Goal: Task Accomplishment & Management: Manage account settings

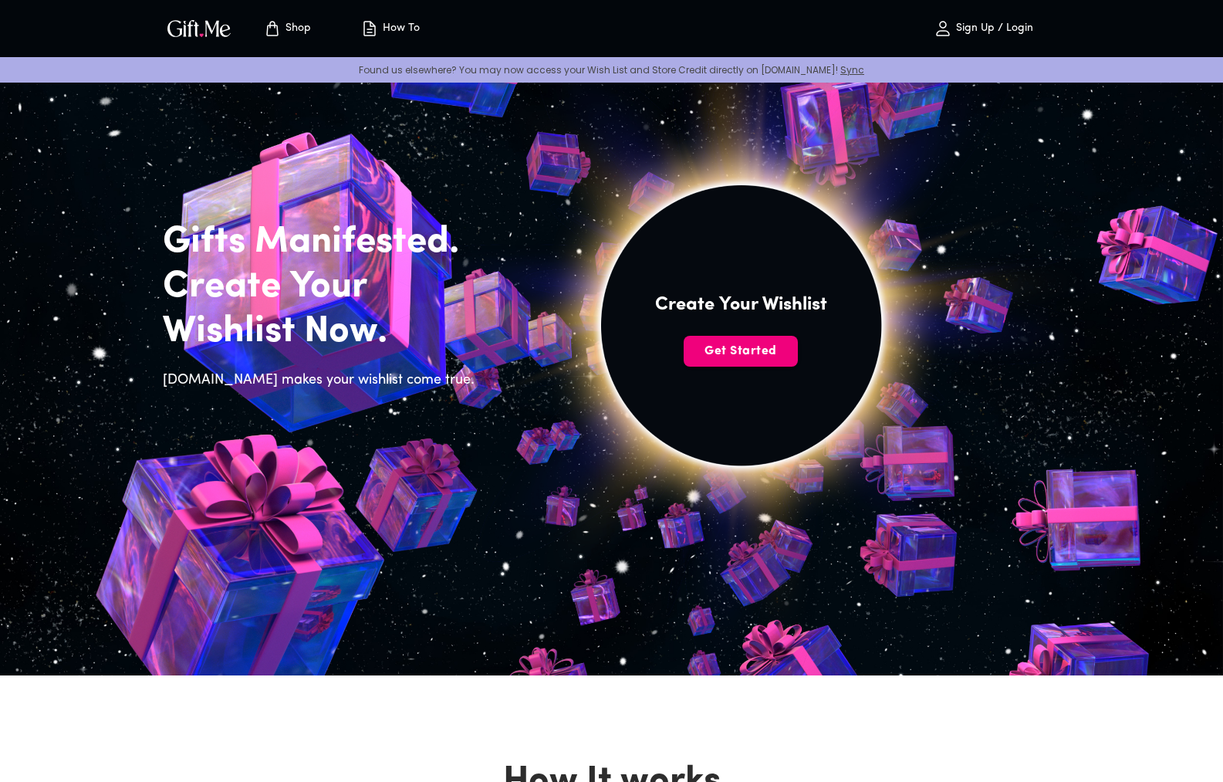
click at [704, 346] on span "Get Started" at bounding box center [741, 351] width 114 height 17
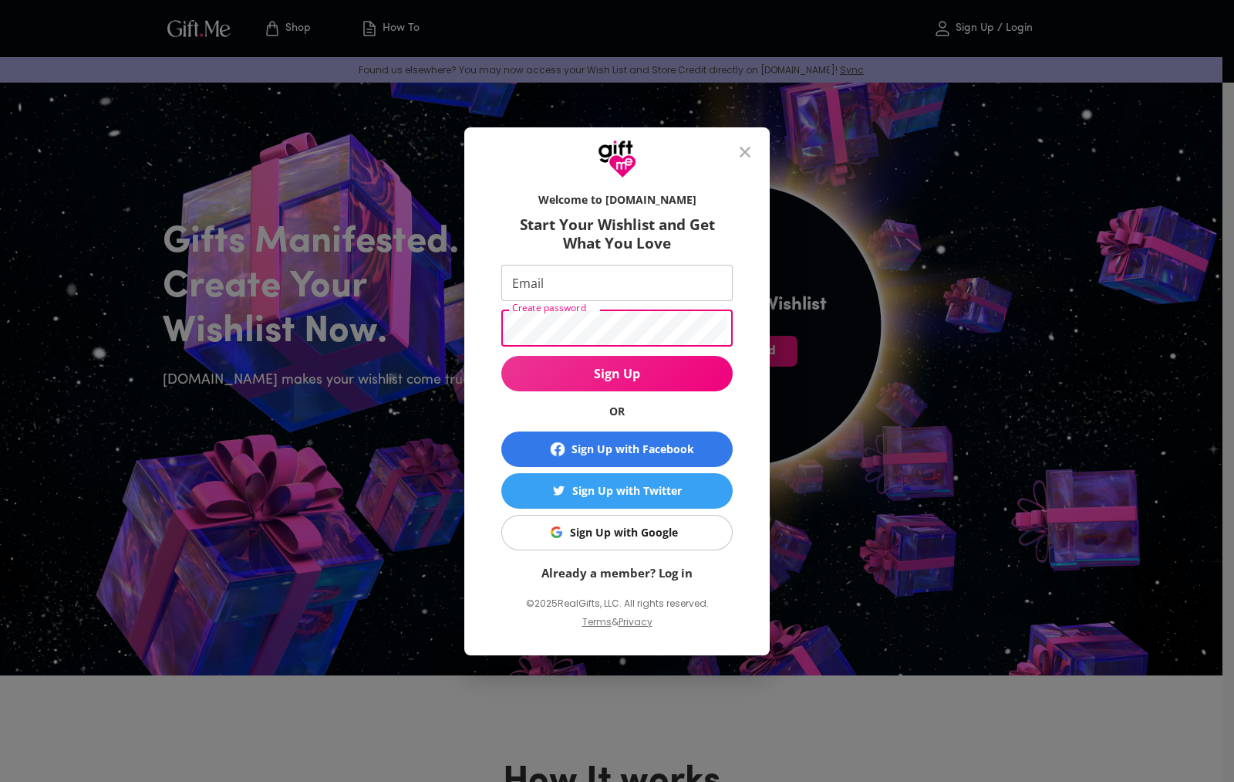
click at [748, 150] on icon "close" at bounding box center [745, 152] width 19 height 19
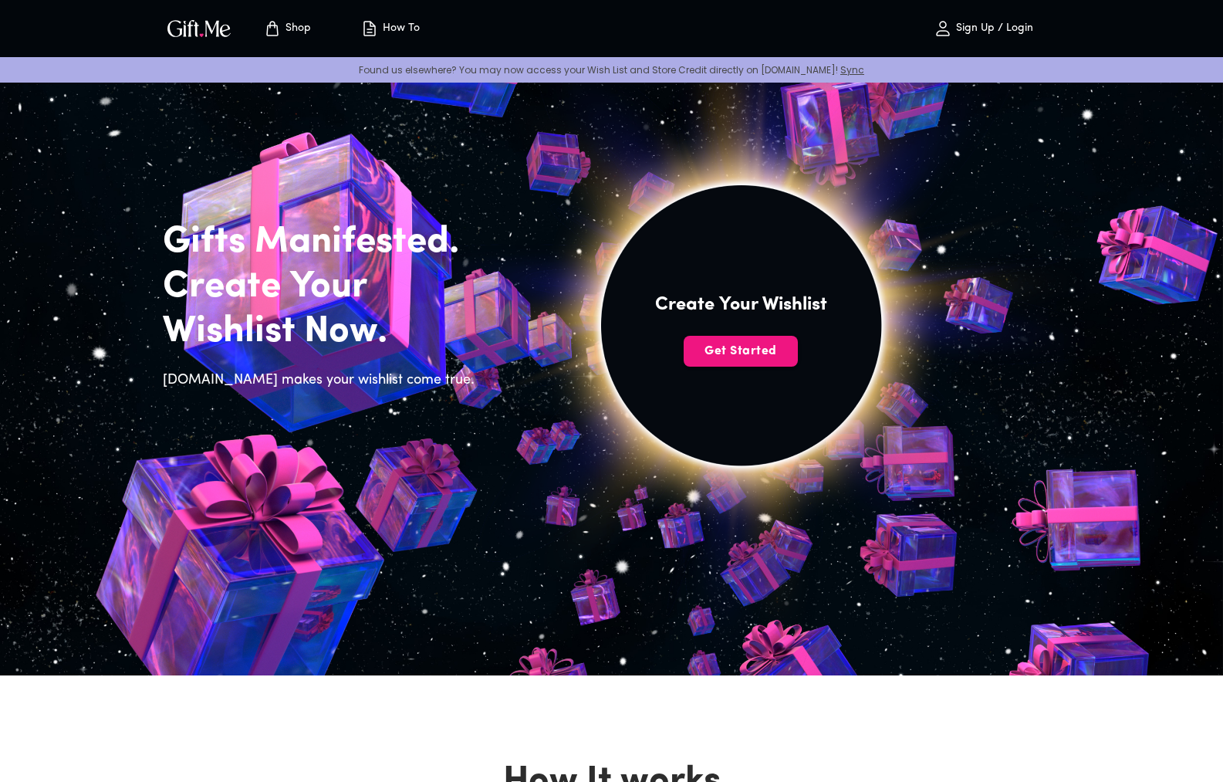
click at [1026, 39] on button "Sign Up / Login" at bounding box center [984, 28] width 154 height 49
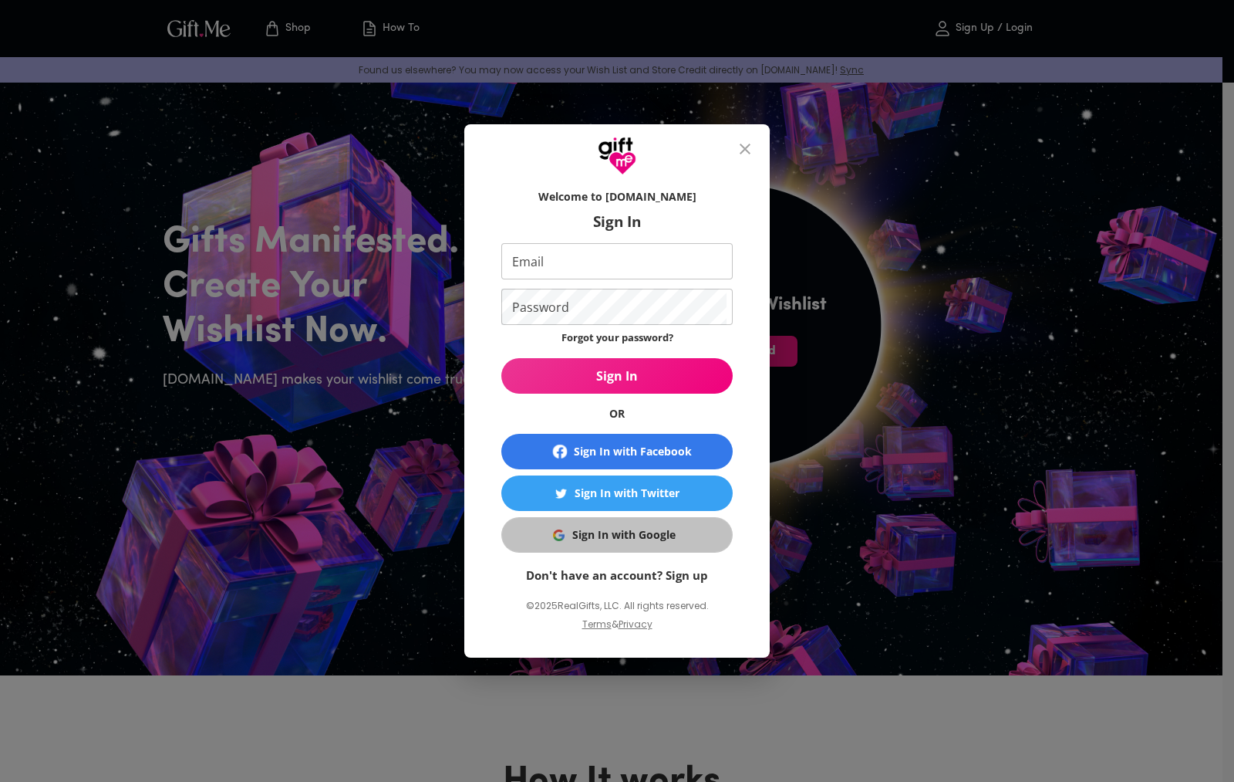
click at [643, 539] on div "Sign In with Google" at bounding box center [623, 534] width 103 height 17
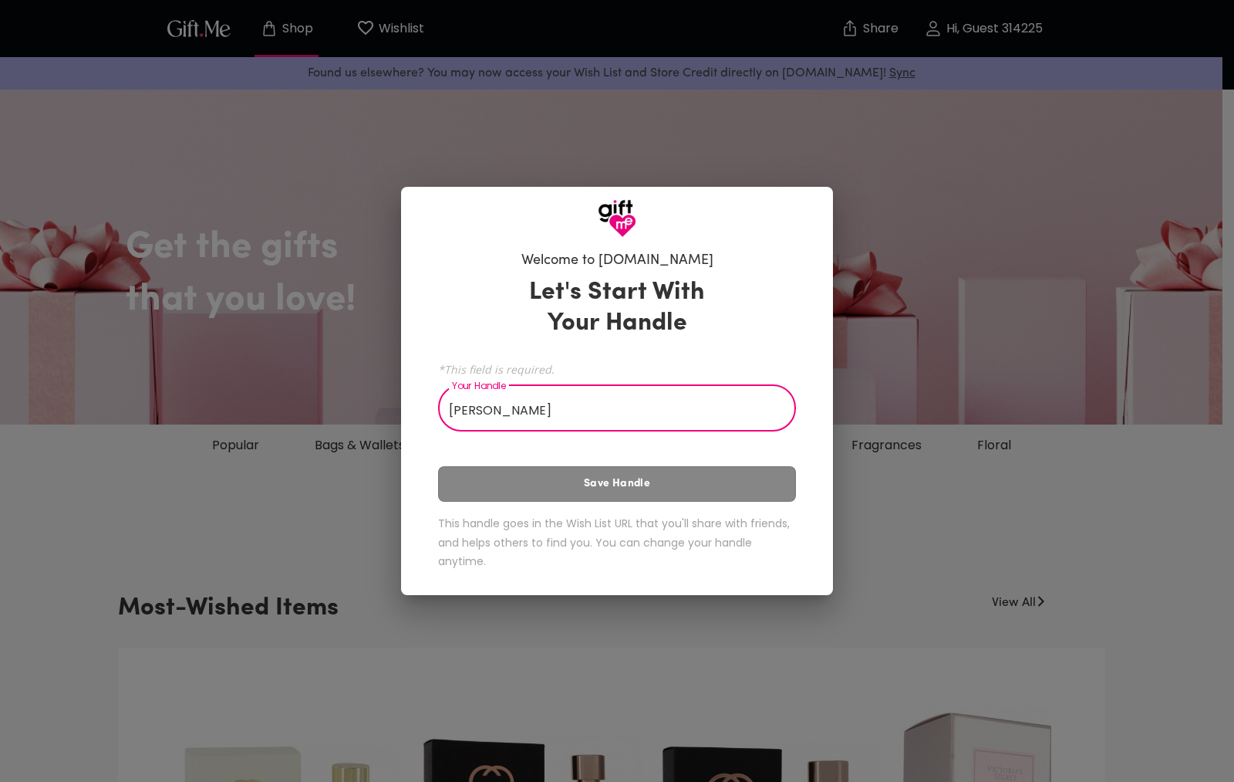
click at [690, 444] on div "Let's Start With Your Handle *This field is required. Your Handle [PERSON_NAME]…" at bounding box center [617, 426] width 358 height 312
click at [690, 444] on div "Let's Start With Your Handle *This field is required. Your Handle Ulises Your H…" at bounding box center [617, 426] width 358 height 312
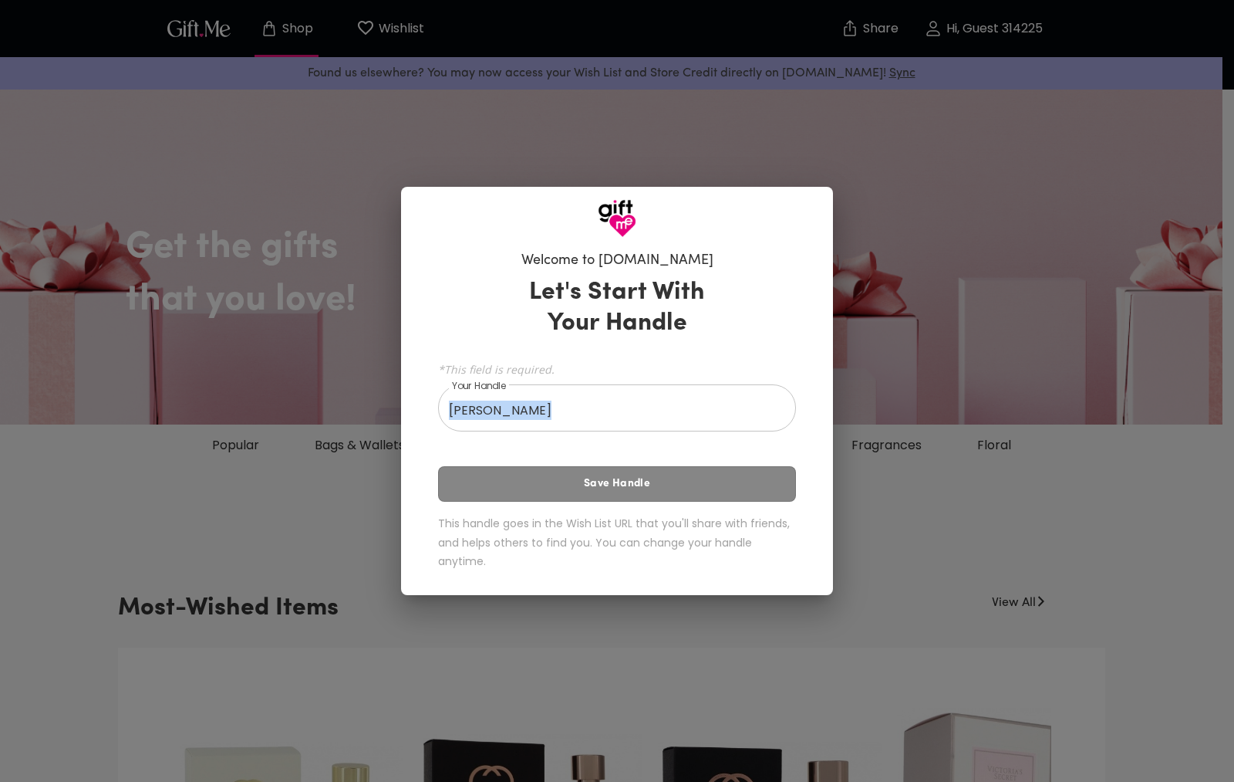
click at [685, 463] on div "Let's Start With Your Handle *This field is required. Your Handle Ulises Your H…" at bounding box center [617, 426] width 358 height 312
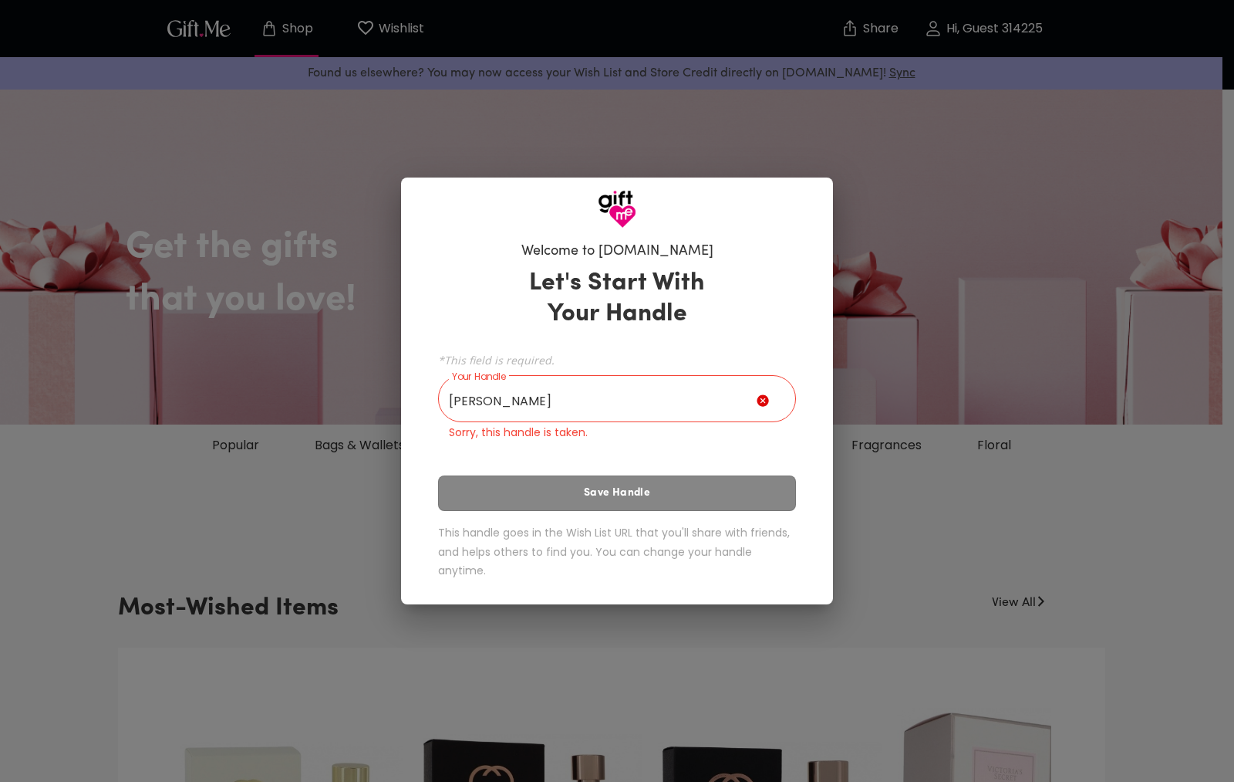
click at [604, 407] on input "Ulises" at bounding box center [597, 400] width 319 height 43
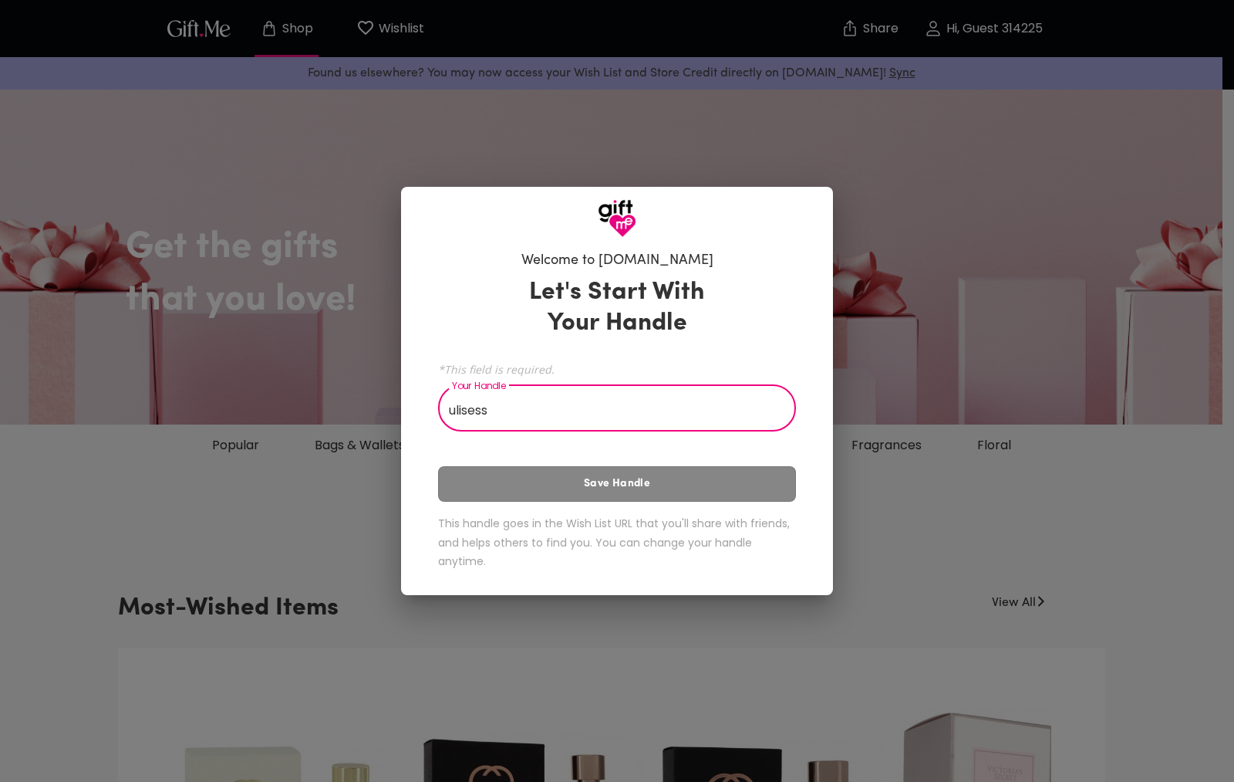
type input "ulisess"
click at [724, 371] on span "*This field is required." at bounding box center [617, 369] width 358 height 15
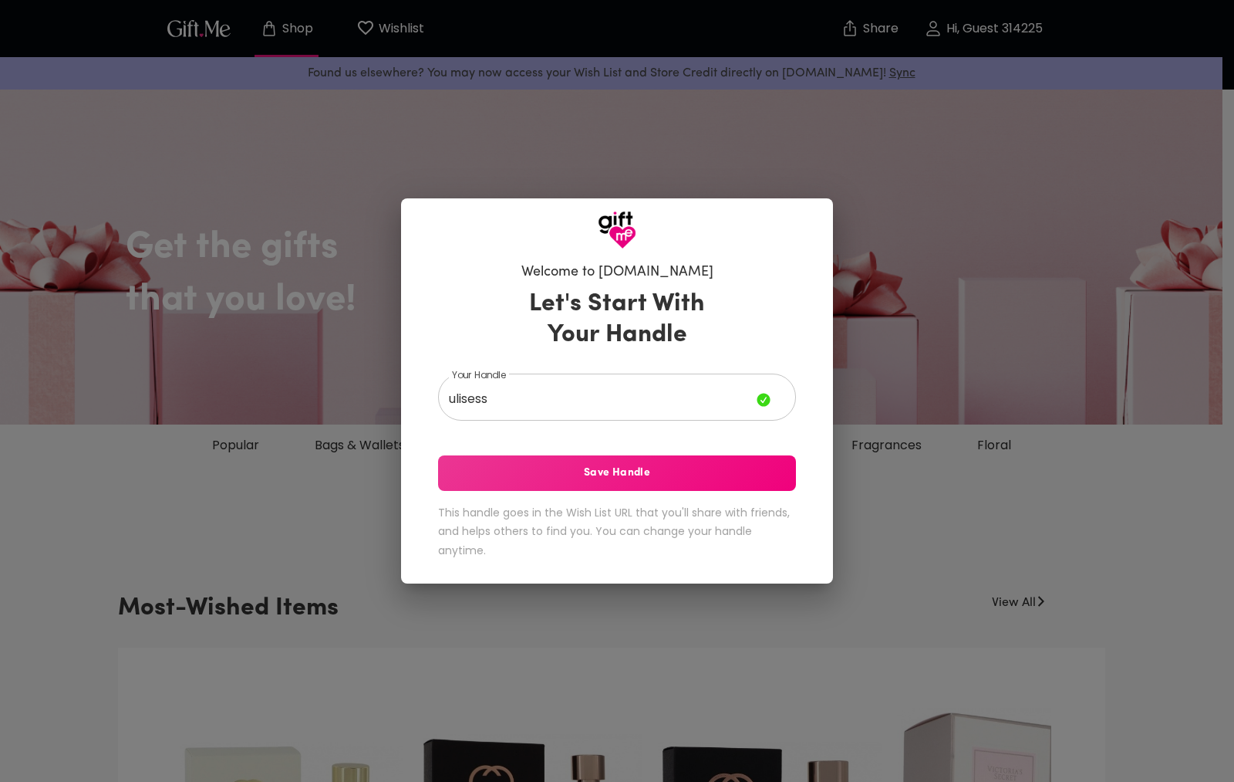
click at [663, 475] on span "Save Handle" at bounding box center [617, 472] width 358 height 17
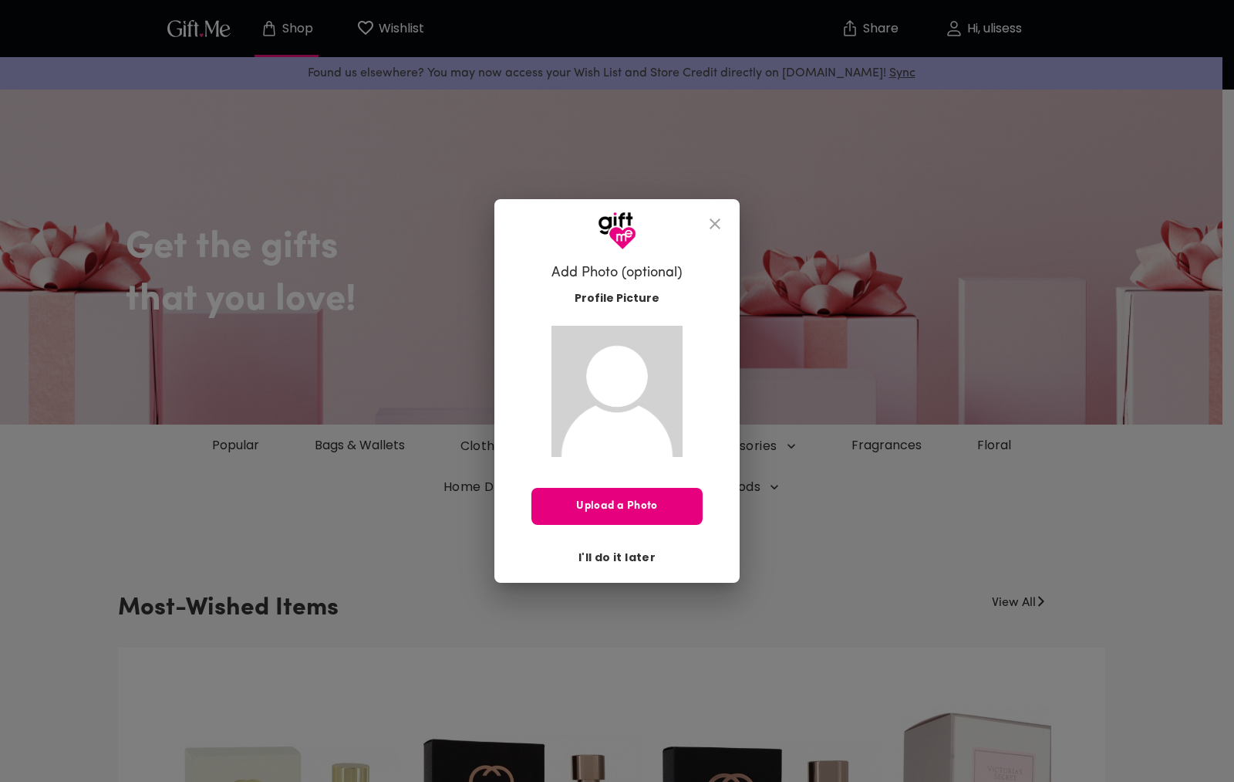
click at [629, 549] on span "I'll do it later" at bounding box center [617, 557] width 77 height 17
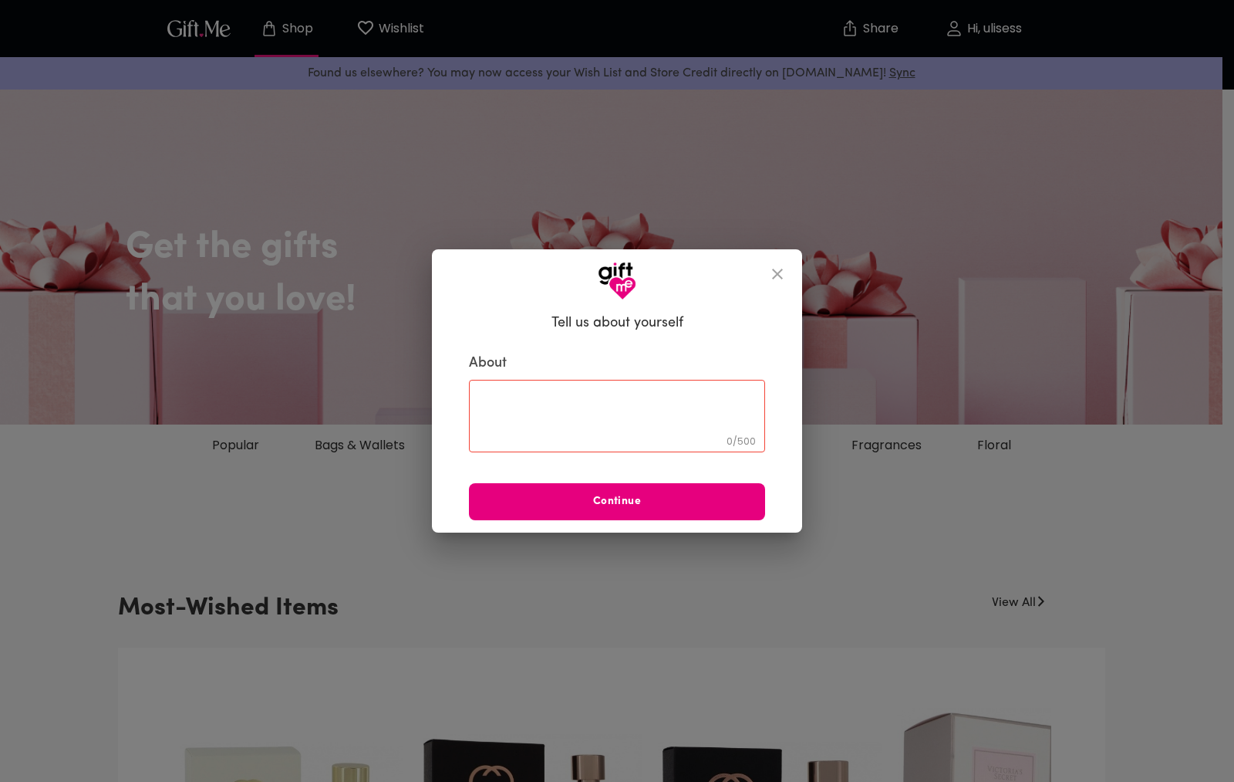
click at [772, 279] on icon "close" at bounding box center [777, 274] width 19 height 19
